Goal: Obtain resource: Download file/media

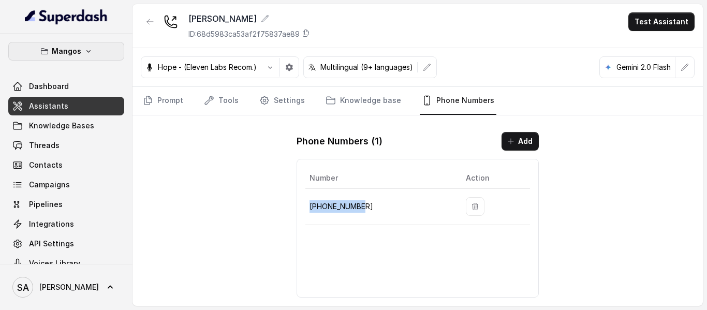
click at [80, 55] on button "Mangos" at bounding box center [66, 51] width 116 height 19
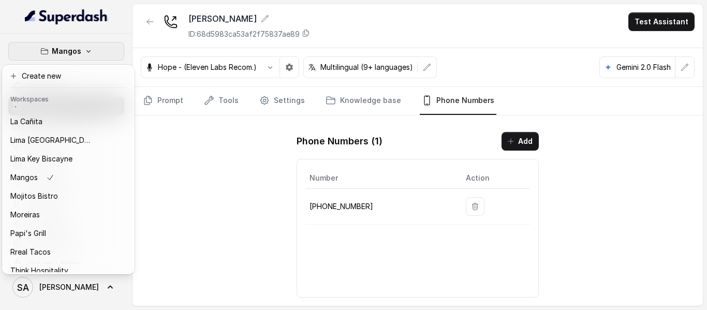
scroll to position [138, 0]
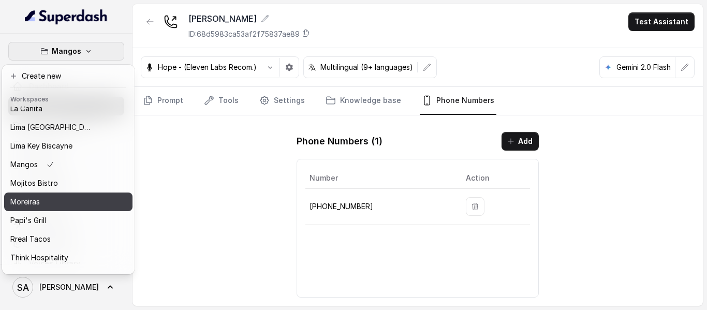
click at [92, 196] on div "Moreiras" at bounding box center [51, 202] width 83 height 12
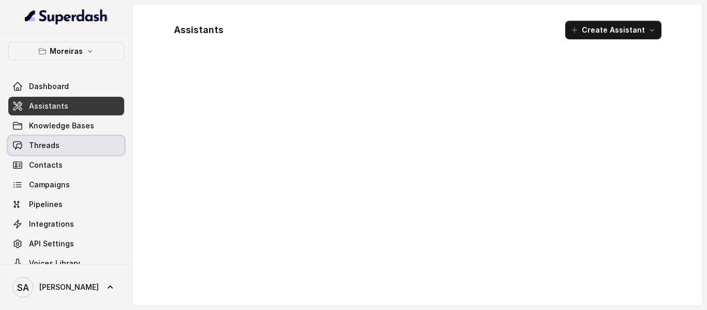
click at [42, 144] on span "Threads" at bounding box center [44, 145] width 31 height 10
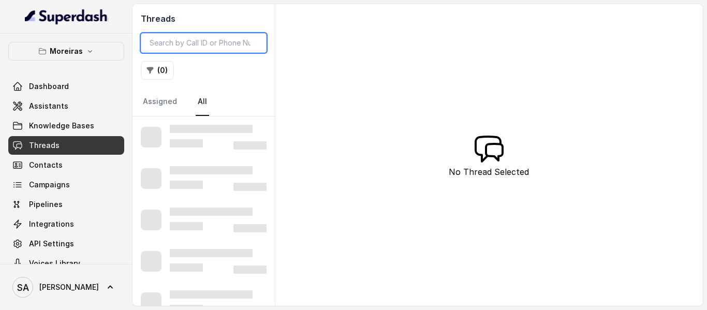
click at [223, 38] on input "search" at bounding box center [204, 43] width 126 height 20
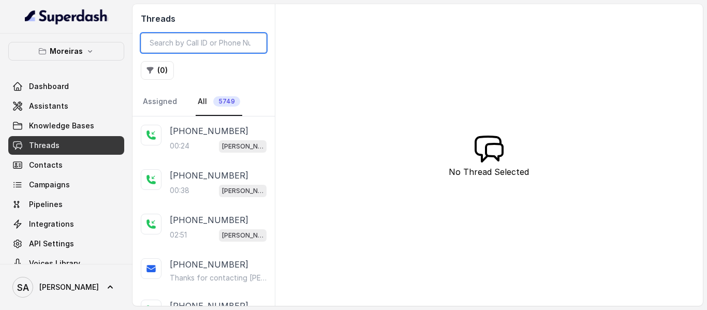
paste input "CAad962ff088af0ee9720be670115cfaf0"
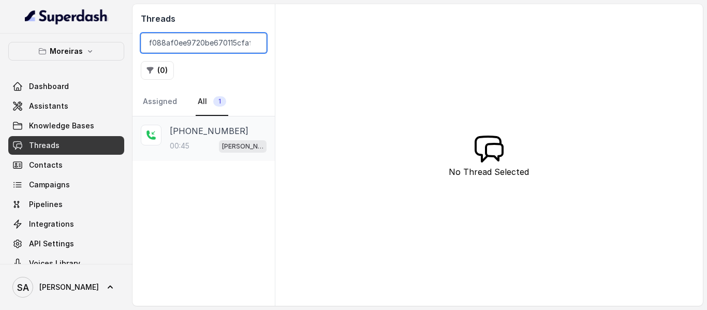
type input "CAad962ff088af0ee9720be670115cfaf0"
click at [214, 135] on p "[PHONE_NUMBER]" at bounding box center [209, 131] width 79 height 12
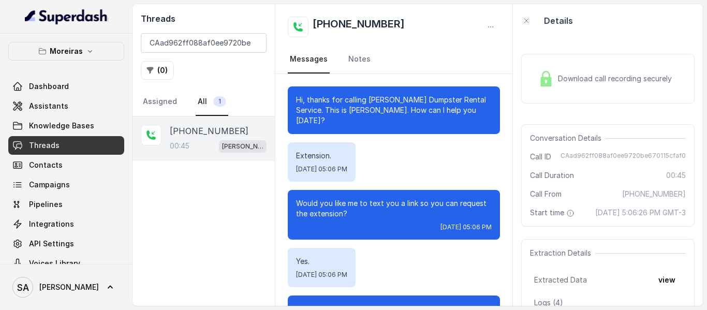
scroll to position [253, 0]
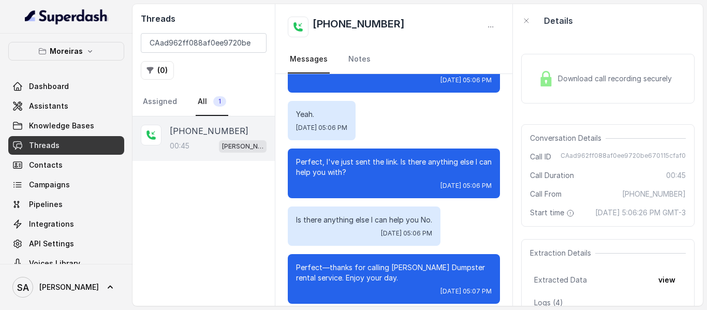
click at [577, 90] on div "Download call recording securely" at bounding box center [605, 79] width 142 height 24
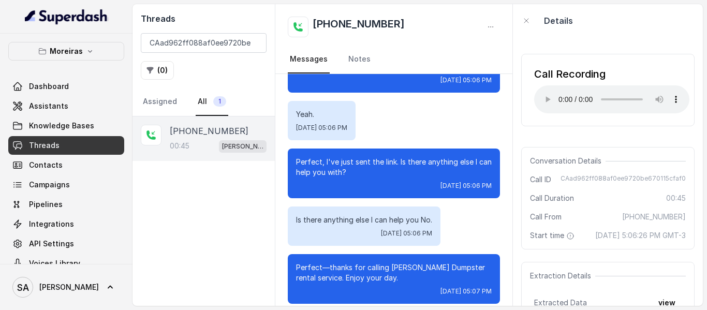
click at [513, 206] on div "Call Recording Your browser does not support the audio element. Conversation De…" at bounding box center [608, 171] width 190 height 269
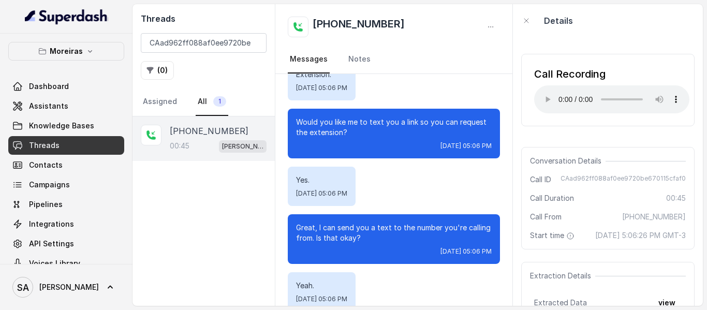
scroll to position [0, 0]
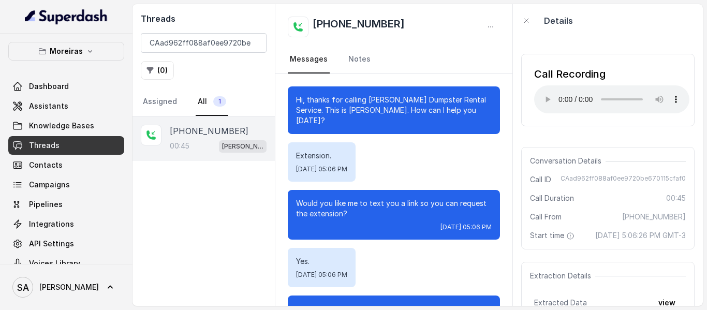
click at [347, 151] on p "Extension." at bounding box center [321, 156] width 51 height 10
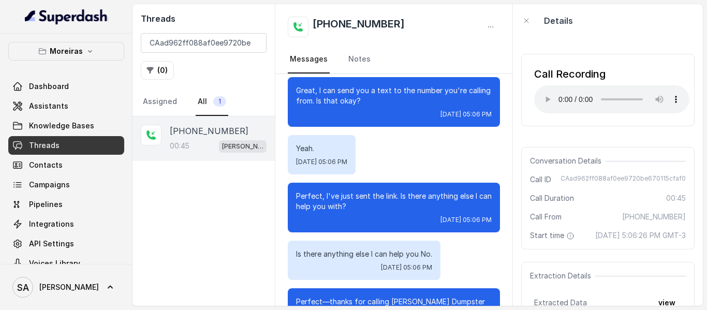
scroll to position [222, 0]
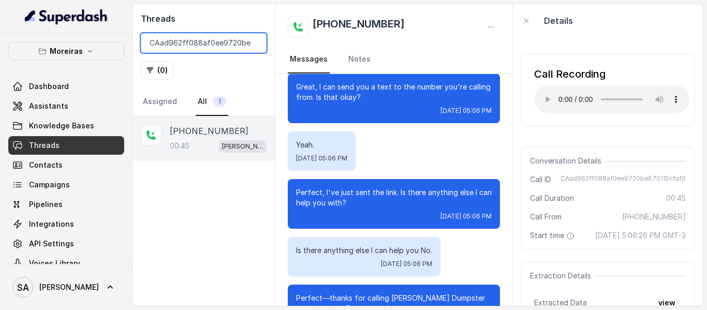
click at [255, 39] on input "CAad962ff088af0ee9720be670115cfaf0" at bounding box center [204, 43] width 126 height 20
click at [253, 41] on input "CAad962ff088af0ee9720be670115cfaf0" at bounding box center [204, 43] width 126 height 20
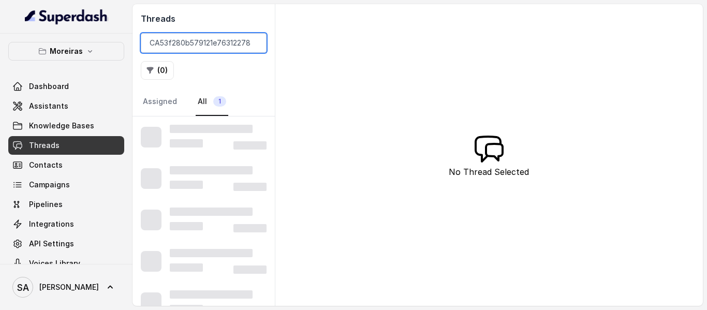
scroll to position [0, 42]
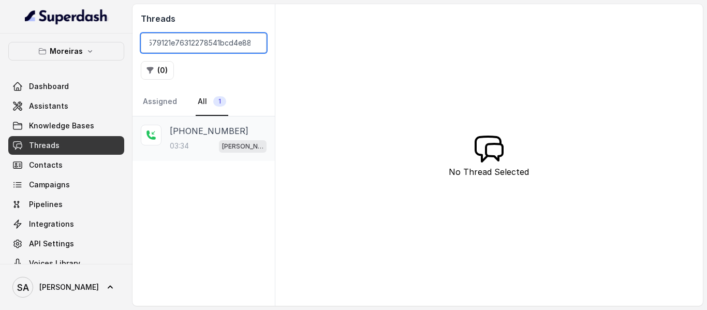
type input "CA53f280b579121e76312278541bcd4e88"
click at [212, 130] on p "[PHONE_NUMBER]" at bounding box center [209, 131] width 79 height 12
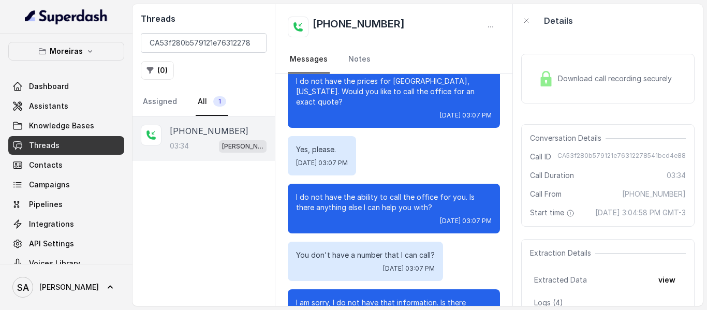
scroll to position [841, 0]
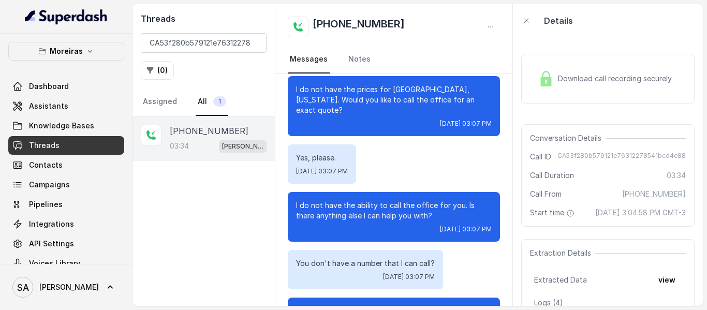
click at [601, 91] on div "Download call recording securely" at bounding box center [607, 79] width 173 height 50
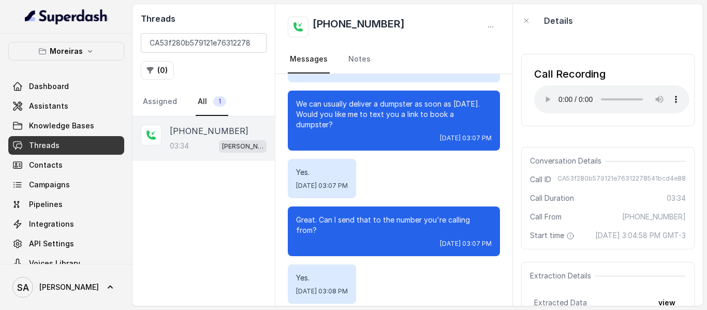
scroll to position [1235, 0]
